Goal: Information Seeking & Learning: Learn about a topic

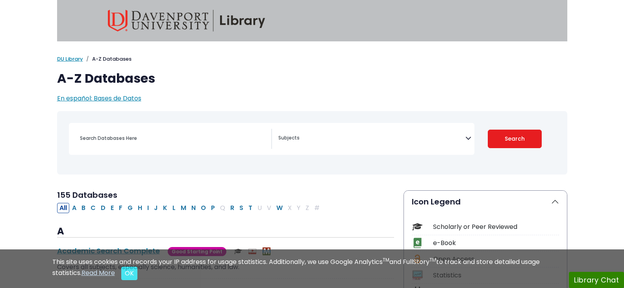
select select "Database Subject Filter"
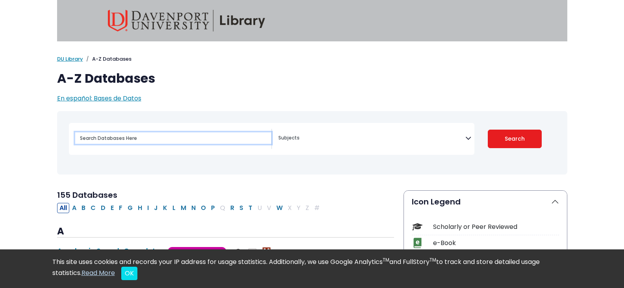
click at [199, 138] on input "Search database by title or keyword" at bounding box center [173, 137] width 196 height 11
type input "stress"
click at [487, 129] on button "Search" at bounding box center [514, 138] width 54 height 18
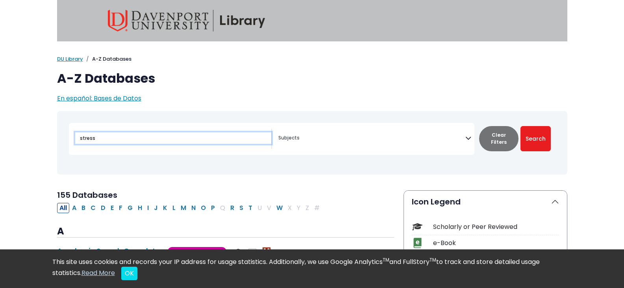
select select "Database Subject Filter"
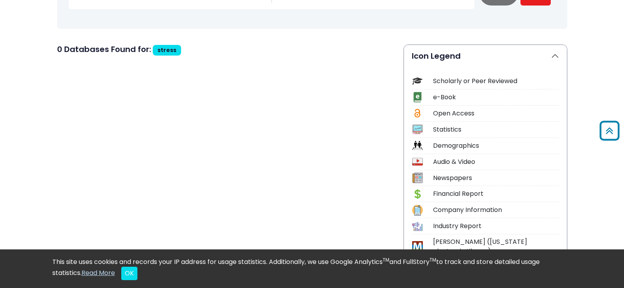
scroll to position [146, 0]
click at [466, 83] on div "Scholarly or Peer Reviewed" at bounding box center [496, 80] width 126 height 9
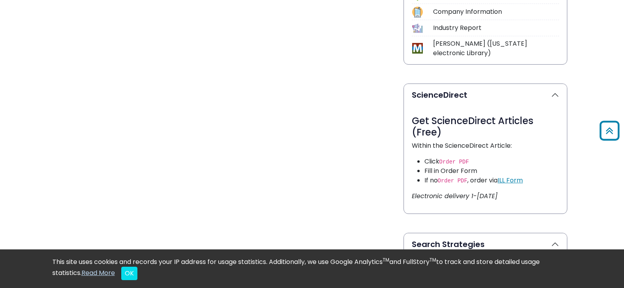
scroll to position [0, 0]
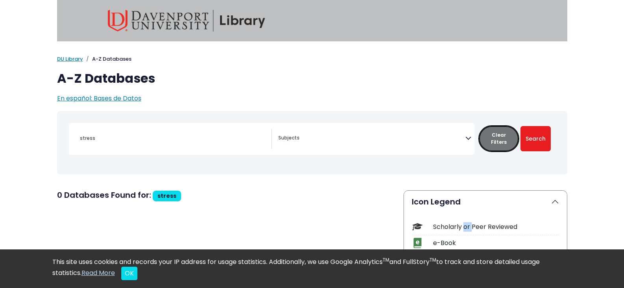
click at [497, 139] on button "Clear Filters" at bounding box center [498, 138] width 39 height 25
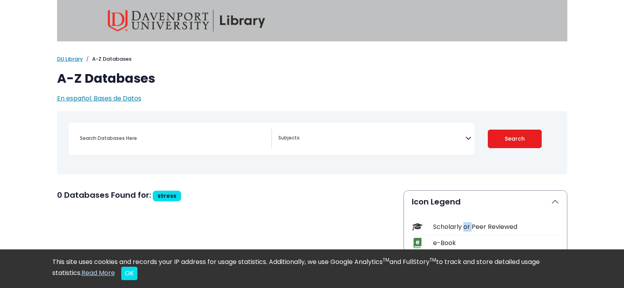
select select "Database Subject Filter"
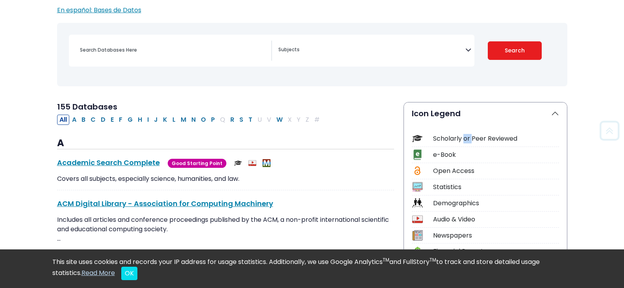
scroll to position [89, 0]
click at [476, 137] on div "Scholarly or Peer Reviewed" at bounding box center [496, 137] width 126 height 9
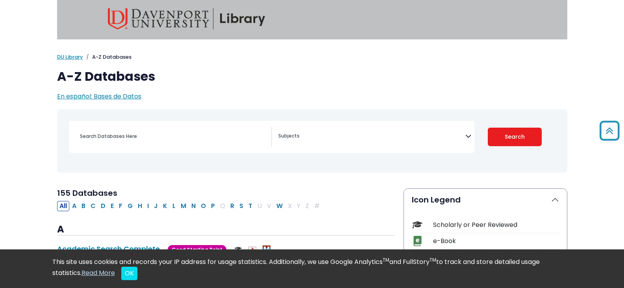
scroll to position [0, 0]
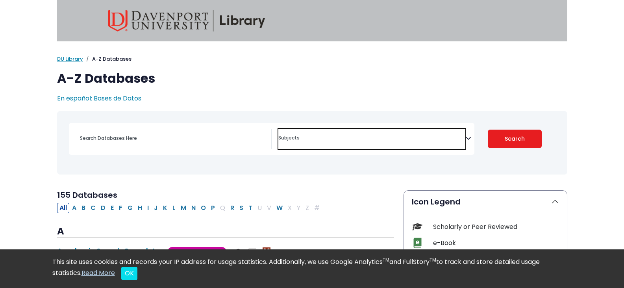
click at [312, 137] on textarea "Search" at bounding box center [371, 138] width 187 height 6
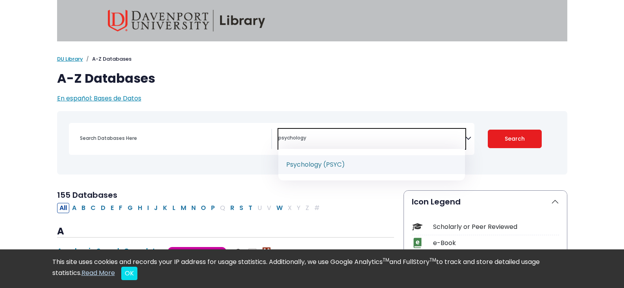
type textarea "psychology"
select select "232691"
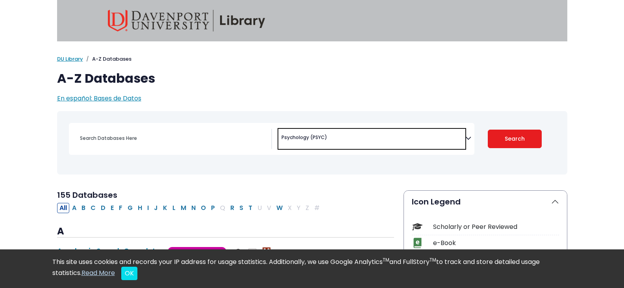
scroll to position [491, 0]
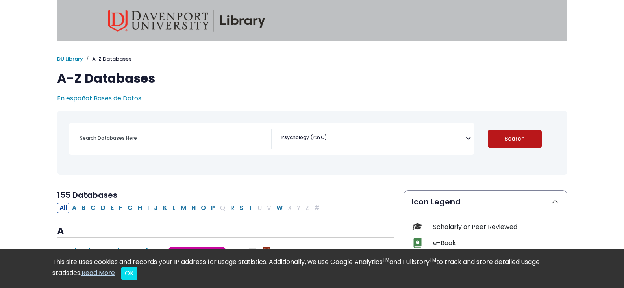
click at [515, 140] on button "Search" at bounding box center [514, 138] width 54 height 18
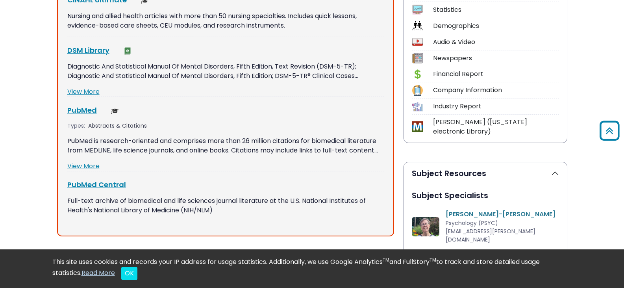
scroll to position [266, 0]
click at [88, 112] on link "PubMed This link opens in a new window" at bounding box center [82, 110] width 30 height 10
click at [103, 182] on link "PubMed Central This link opens in a new window" at bounding box center [96, 185] width 59 height 10
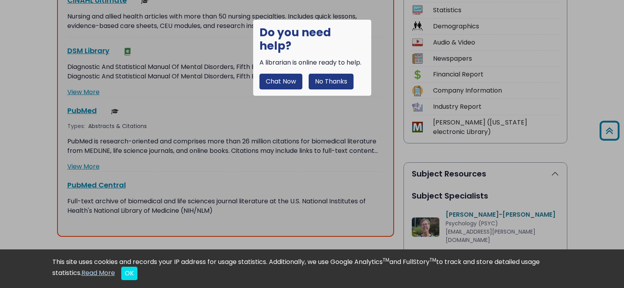
click at [322, 74] on button "No Thanks" at bounding box center [330, 82] width 45 height 16
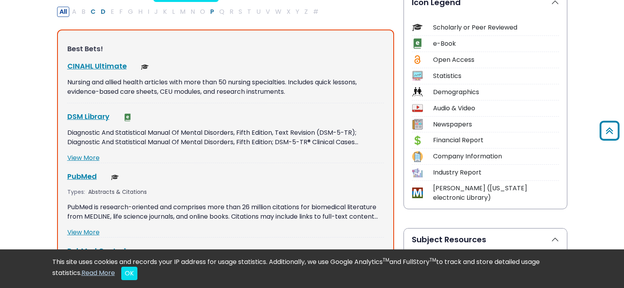
scroll to position [199, 0]
click at [74, 118] on link "DSM Library This link opens in a new window" at bounding box center [88, 117] width 42 height 10
